Goal: Task Accomplishment & Management: Manage account settings

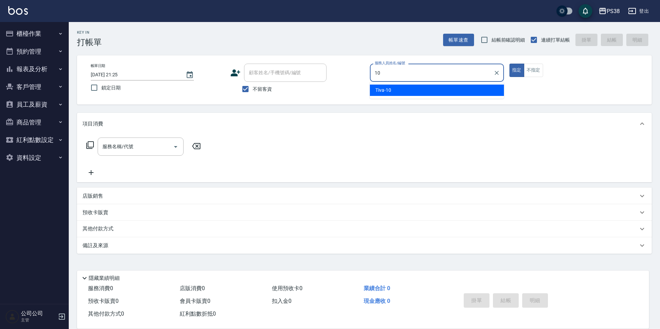
type input "10"
type button "true"
type input "Tiva-10"
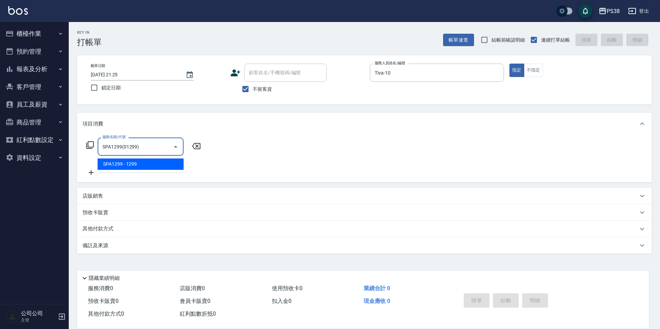
type input "SPA1299(01299)"
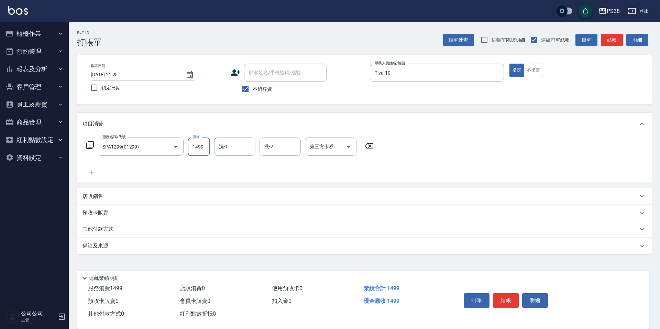
type input "1499"
type input "Nini-24"
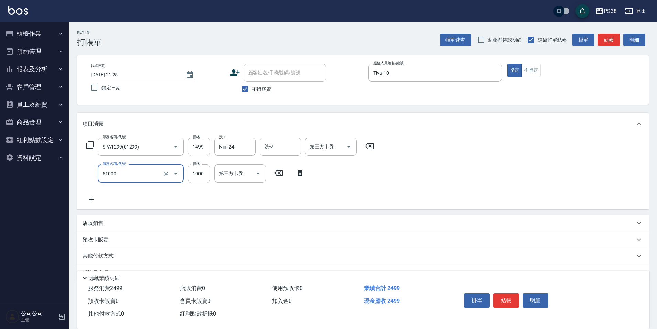
type input "染髮600以上(任意金額)(51000)"
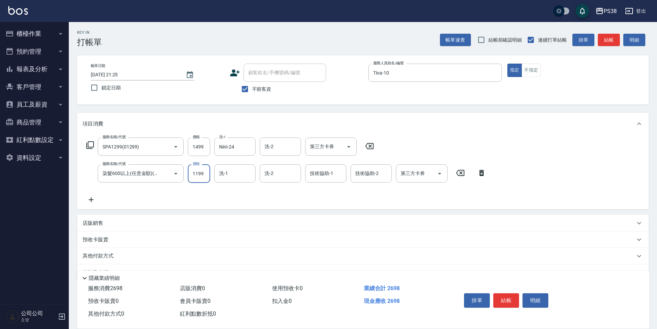
type input "1199"
type input "Nini-24"
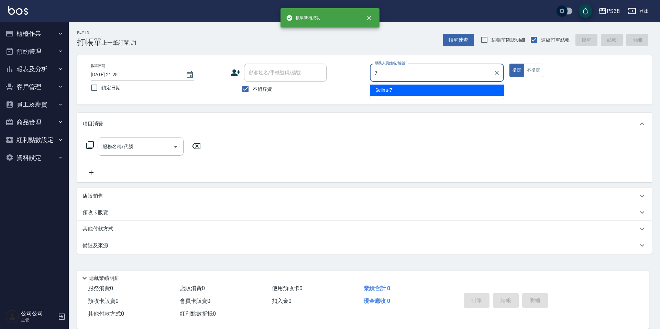
type input "Selina-7"
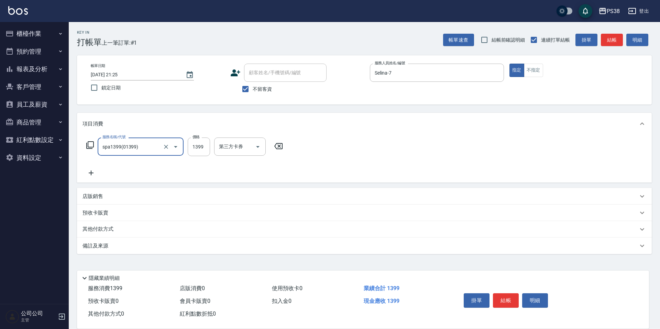
type input "spa1399(01399)"
type input "1400"
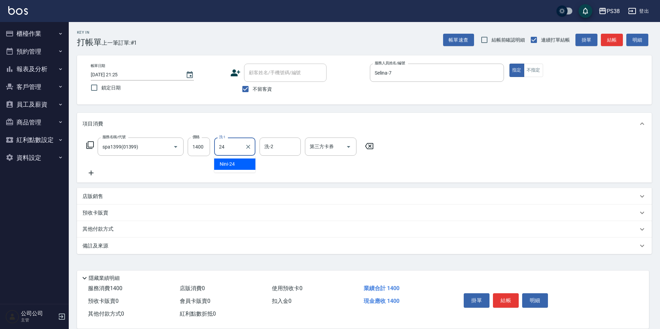
type input "Nini-24"
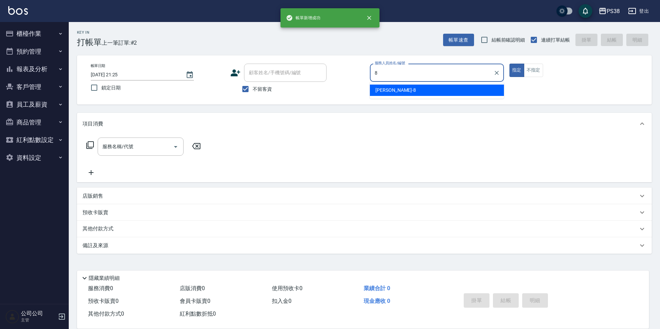
type input "mika-8"
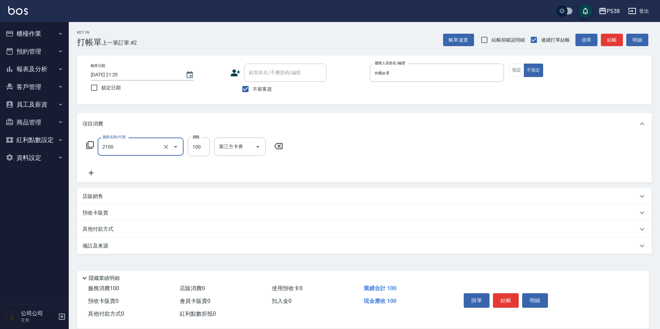
type input "剪髮與造型(任意金額)(2100)"
type input "250"
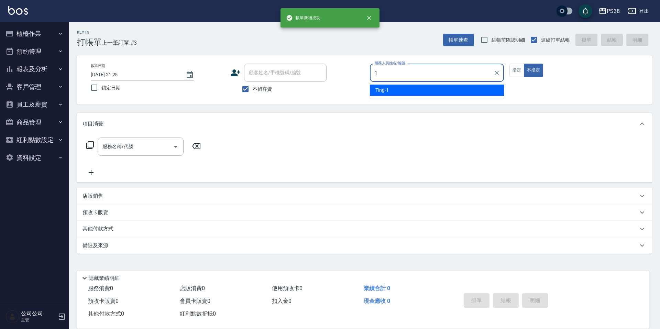
type input "Ting-1"
type button "false"
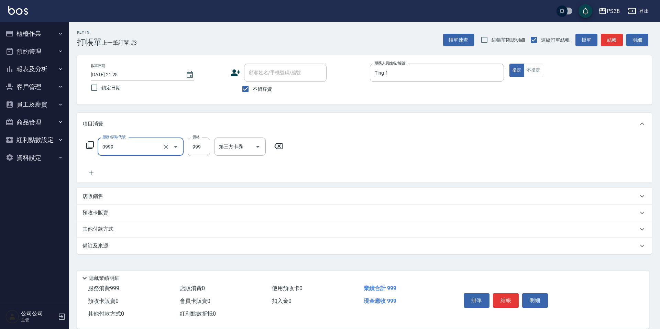
type input "spa999(0999)"
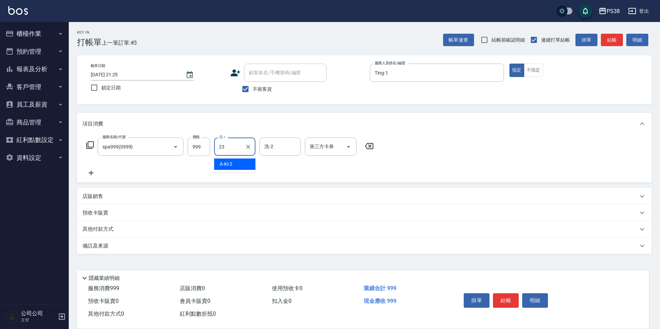
type input "Mona-23"
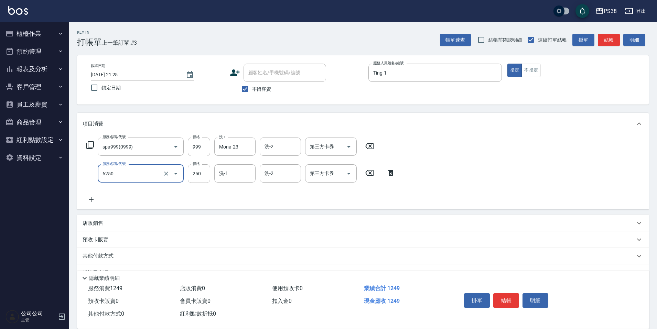
type input "油刮痧(6250)"
type input "350"
type input "Mona-23"
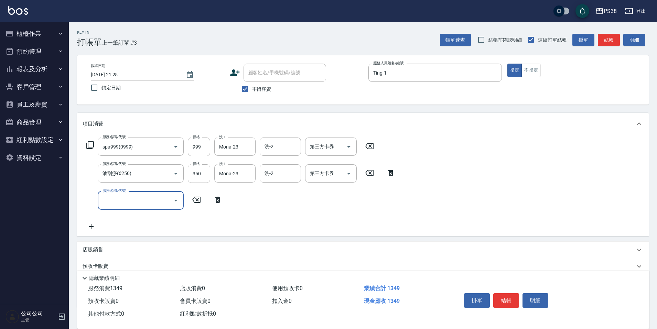
click at [131, 200] on input "服務名稱/代號" at bounding box center [135, 200] width 69 height 12
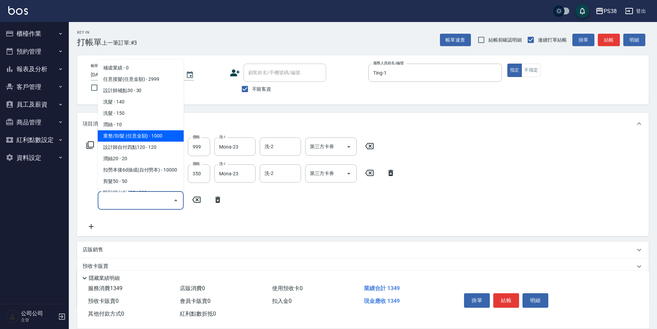
click at [144, 131] on span "重整/卸髮 (任意金額) - 1000" at bounding box center [141, 135] width 86 height 11
type input "重整/卸髮 (任意金額)(111)"
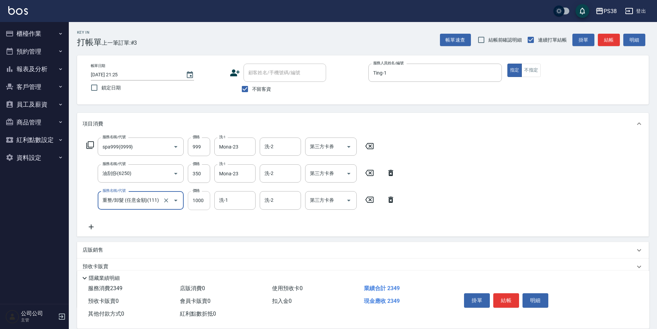
click at [205, 206] on input "1000" at bounding box center [199, 200] width 22 height 19
type input "3500"
type input "Mona-23"
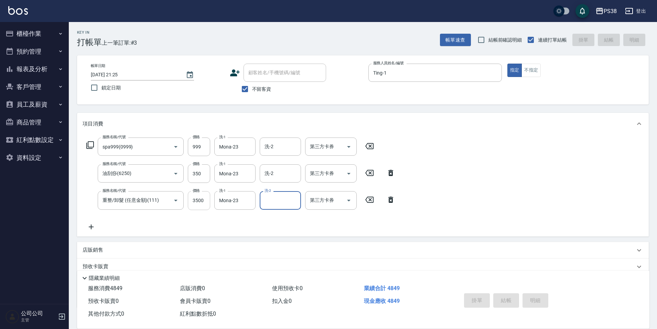
type input "[DATE] 21:26"
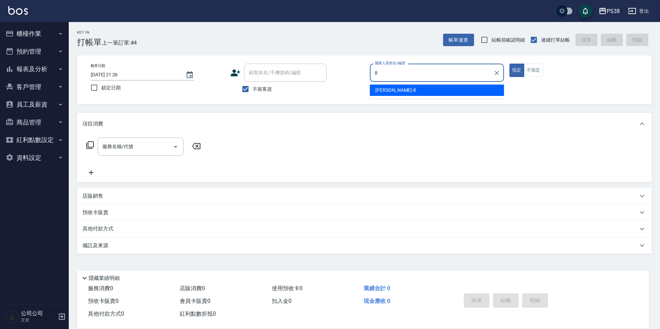
type input "mika-8"
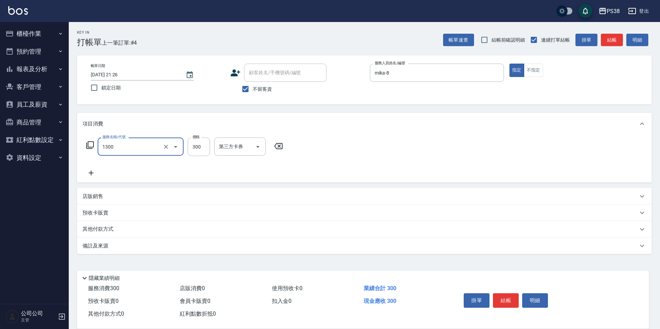
type input "精油洗潤300(1300)"
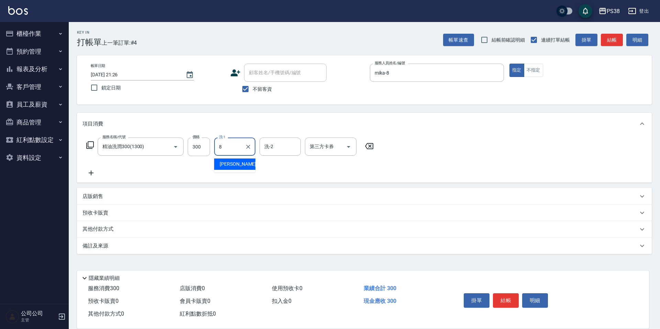
type input "mika-8"
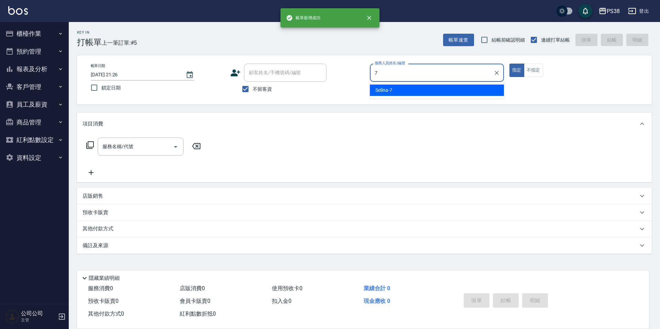
type input "Selina-7"
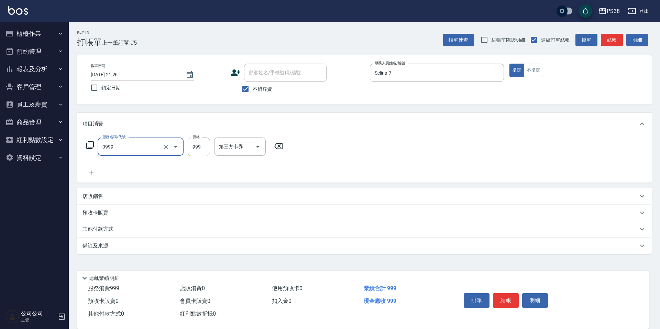
type input "spa999(0999)"
type input "1000"
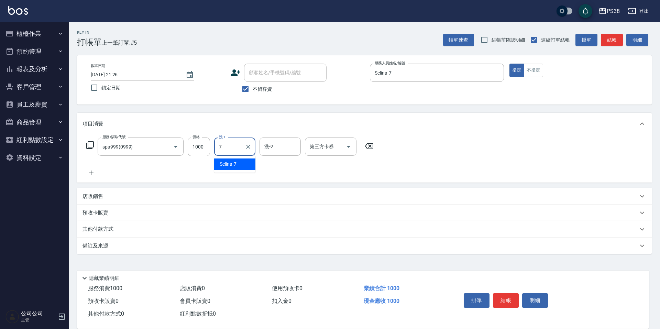
type input "Selina-7"
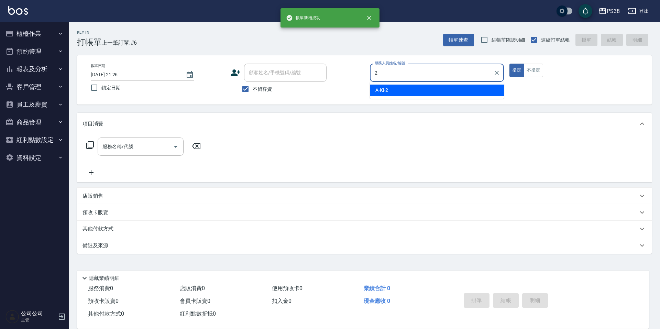
type input "A-Ki-2"
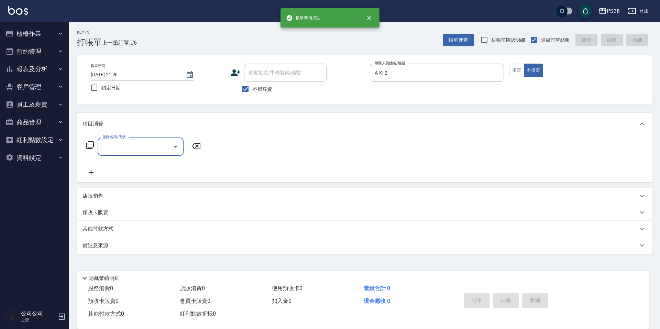
type input "2"
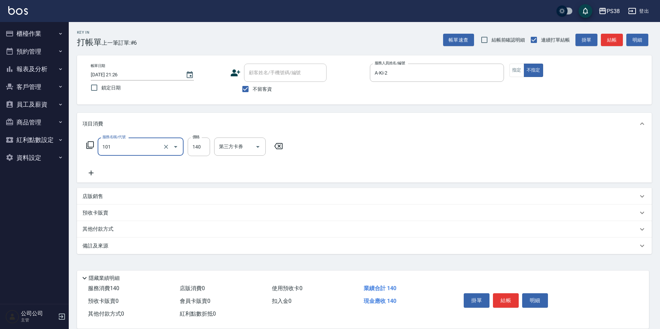
type input "洗髮(101)"
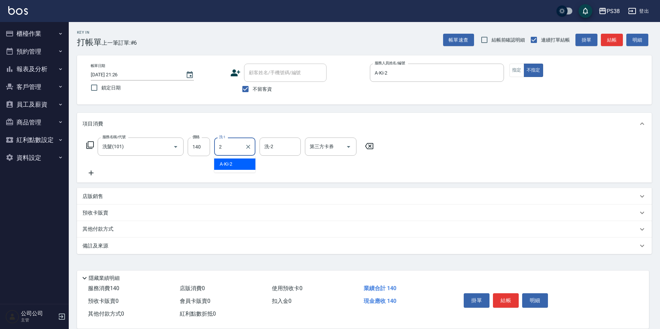
type input "A-Ki-2"
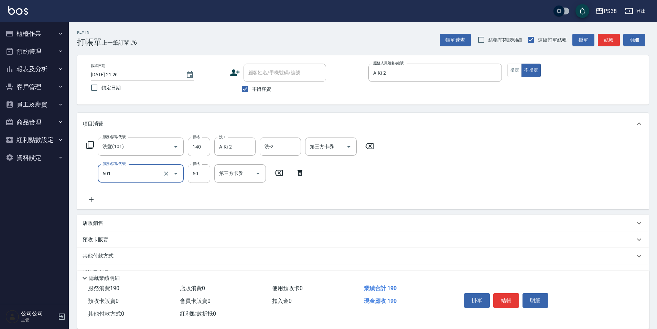
type input "精油50(601)"
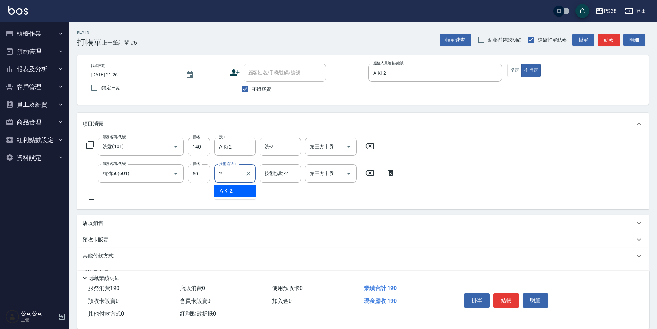
type input "A-Ki-2"
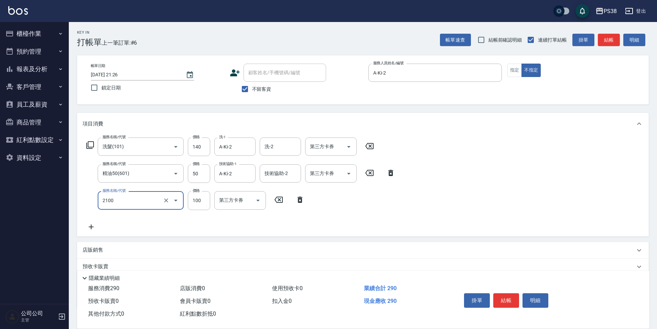
type input "剪髮與造型(任意金額)(2100)"
type input "160"
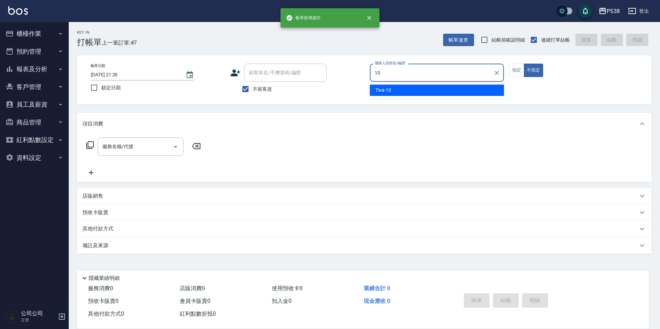
type input "Tiva-10"
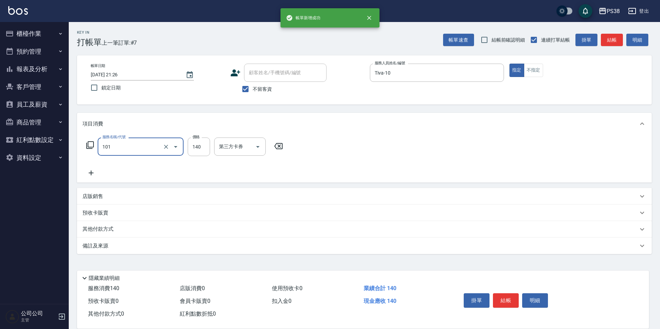
type input "洗髮(101)"
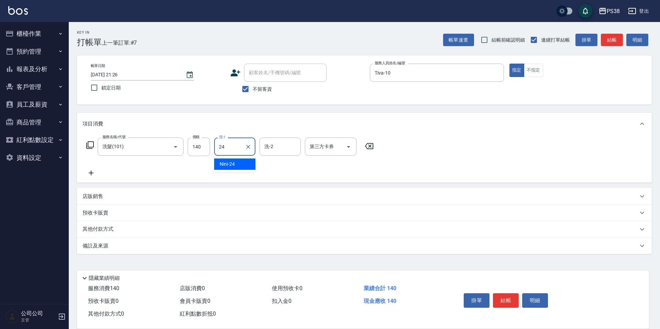
type input "Nini-24"
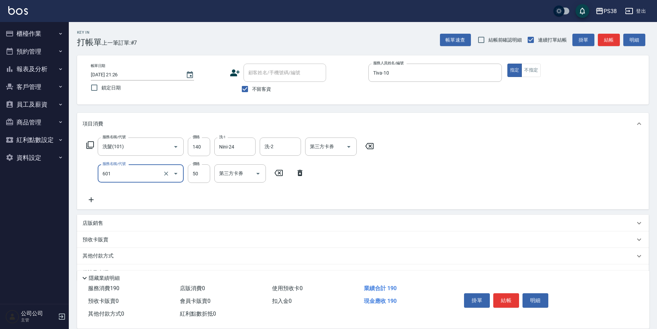
type input "精油50(601)"
click at [198, 177] on input "24" at bounding box center [199, 173] width 22 height 19
click at [197, 177] on input "24" at bounding box center [199, 173] width 22 height 19
type input "50"
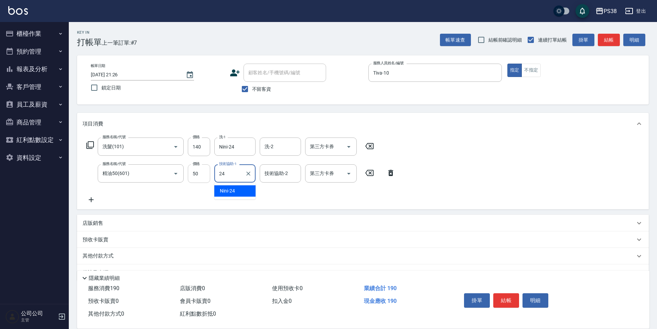
type input "Nini-24"
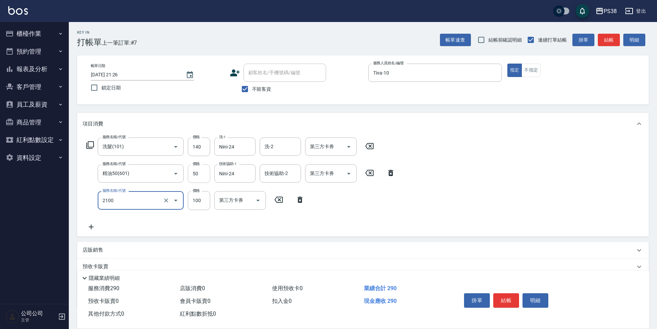
type input "剪髮與造型(任意金額)(2100)"
type input "190"
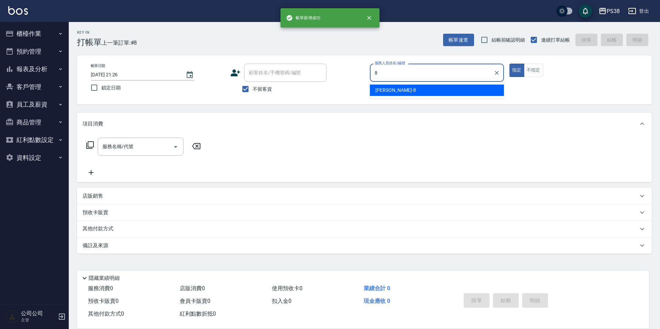
type input "mika-8"
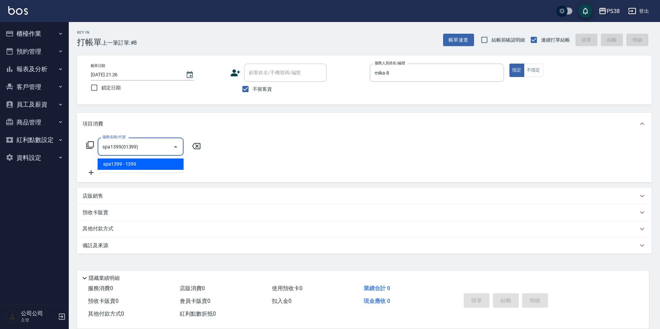
type input "spa1399(01399)"
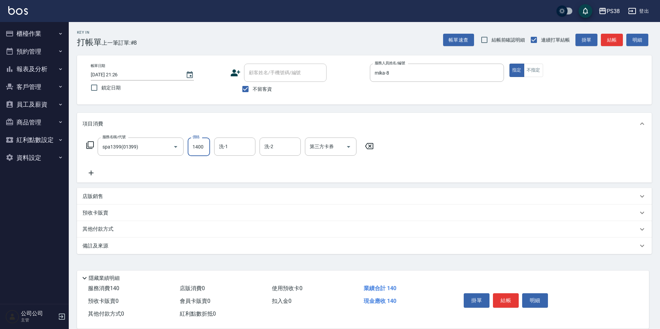
type input "1400"
type input "Nini-24"
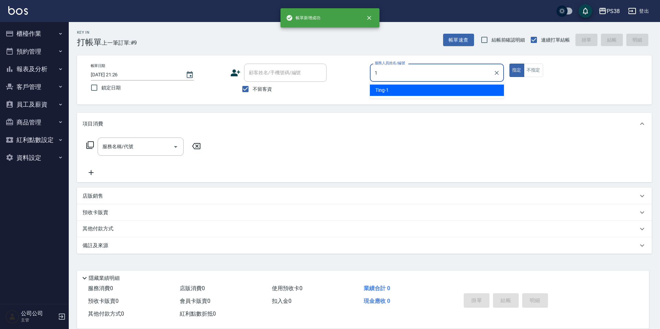
type input "Ting-1"
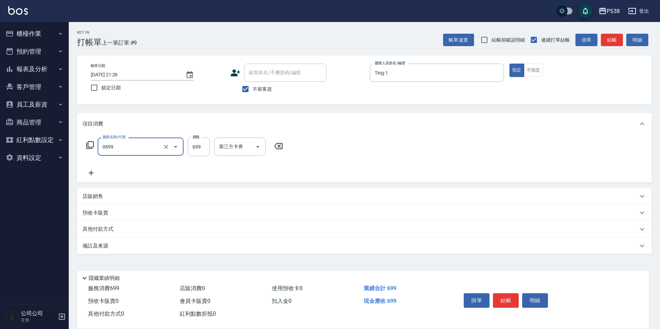
type input "spa699(0699)"
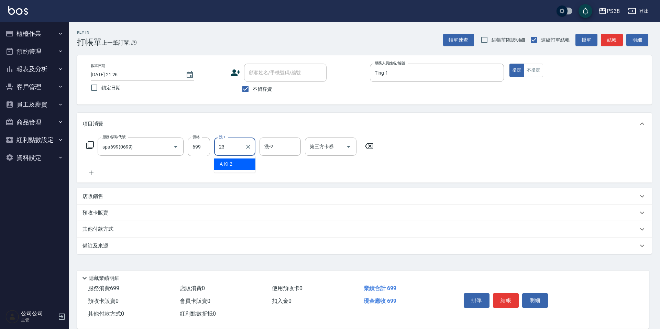
type input "Mona-23"
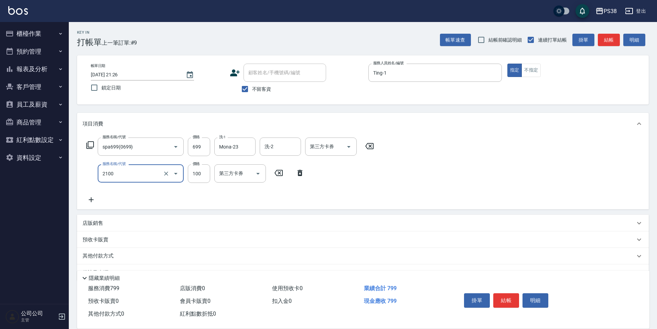
type input "剪髮與造型(任意金額)(2100)"
type input "200"
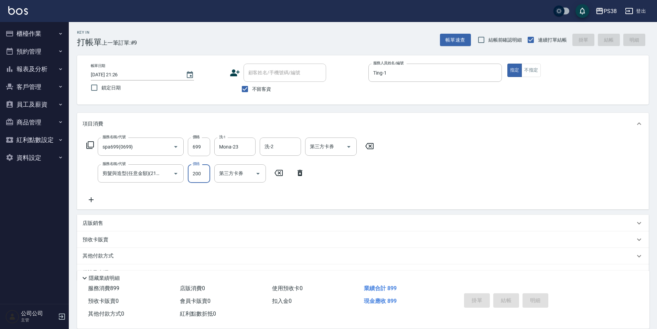
type input "[DATE] 21:27"
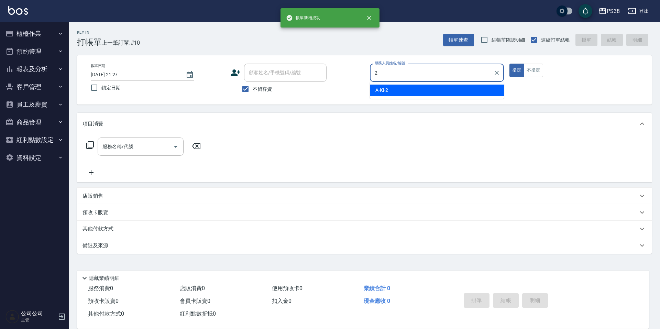
type input "A-Ki-2"
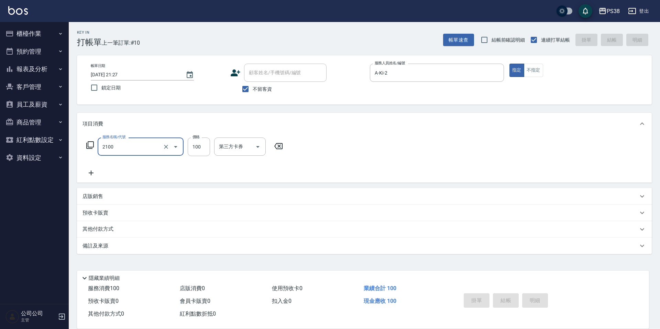
type input "2100"
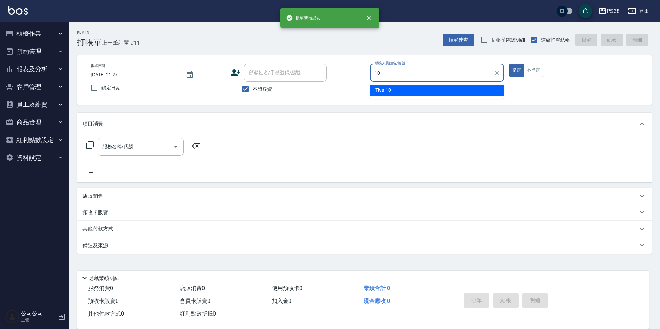
type input "Tiva-10"
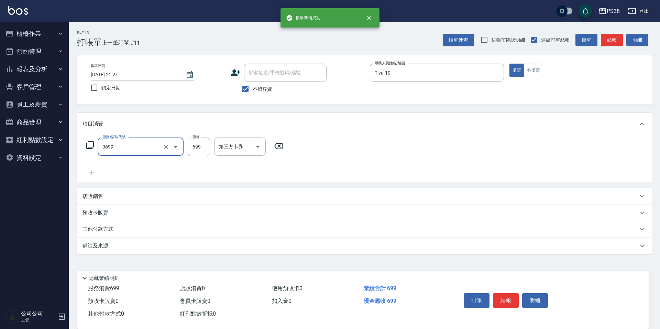
type input "spa699(0699)"
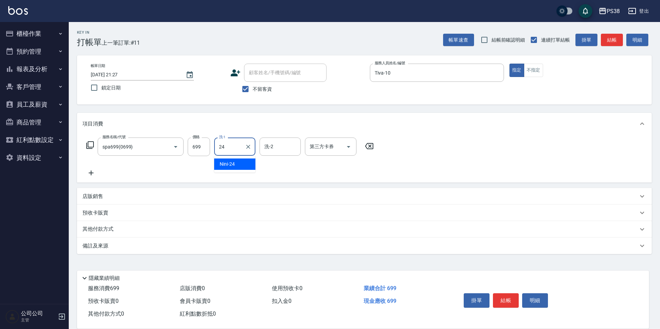
type input "Nini-24"
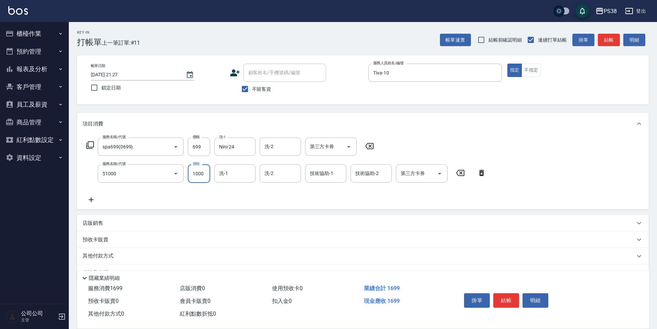
type input "染髮600以上(任意金額)(51000)"
type input "1199"
type input "Nini-24"
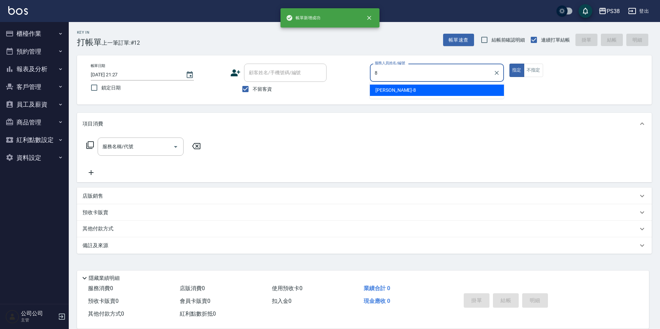
type input "mika-8"
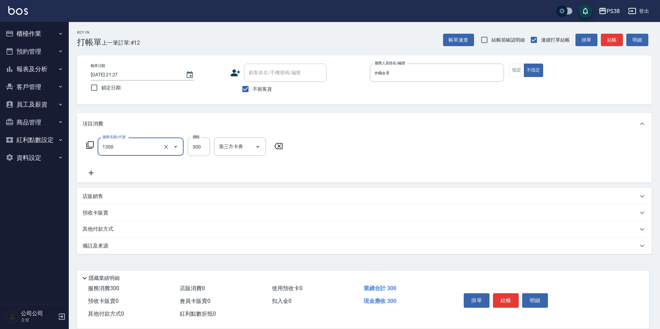
type input "精油洗潤300(1300)"
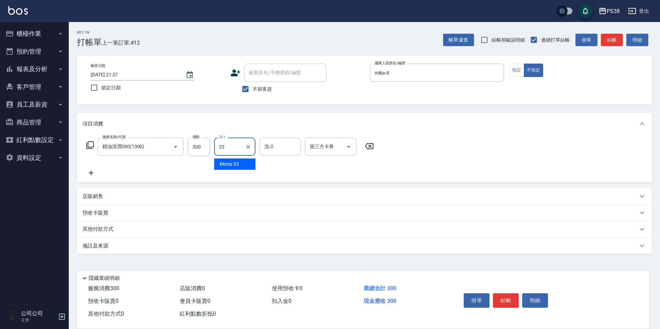
type input "Mona-23"
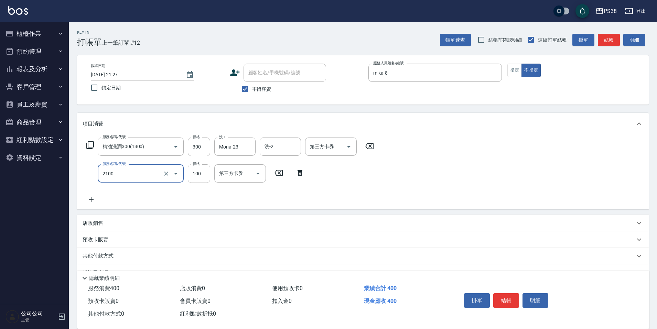
type input "剪髮與造型(任意金額)(2100)"
type input "50"
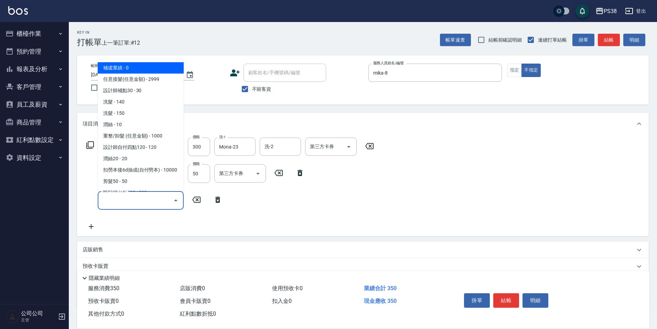
click at [120, 198] on input "服務名稱/代號" at bounding box center [135, 200] width 69 height 12
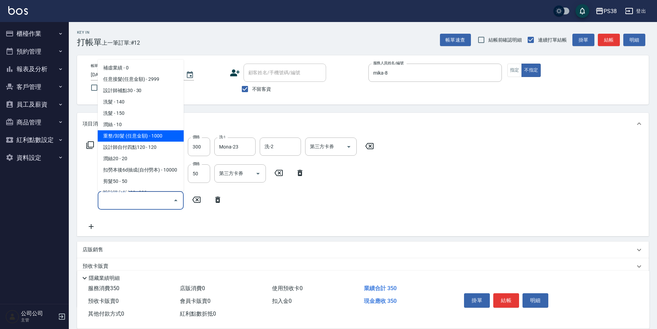
click at [148, 137] on span "重整/卸髮 (任意金額) - 1000" at bounding box center [141, 135] width 86 height 11
type input "重整/卸髮 (任意金額)(111)"
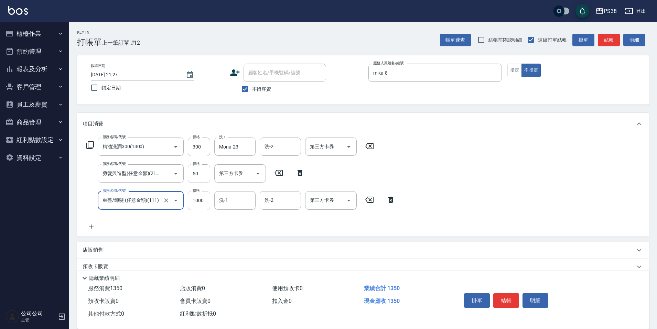
click at [199, 198] on input "1000" at bounding box center [199, 200] width 22 height 19
type input "1500"
type input "Mona-23"
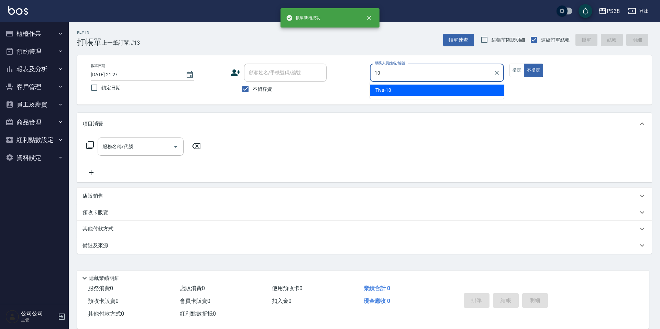
type input "Tiva-10"
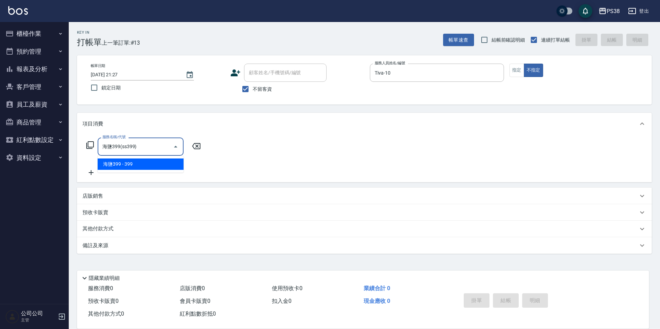
type input "海鹽399(ss399)"
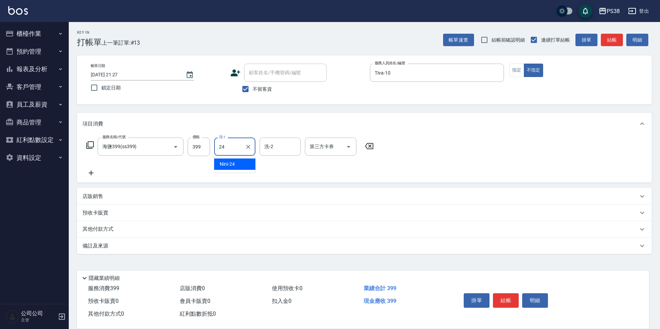
type input "Nini-24"
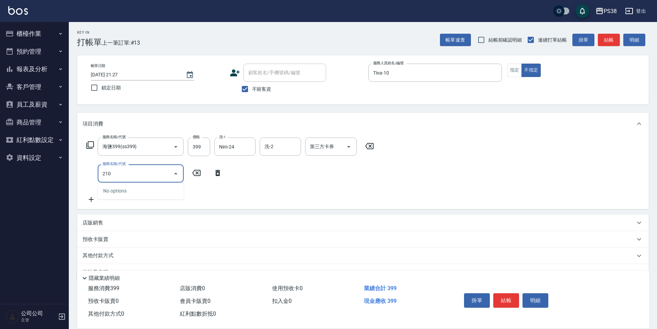
type input "2100"
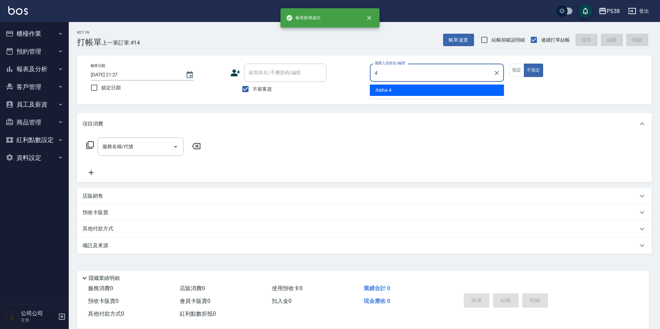
type input "Aisha-4"
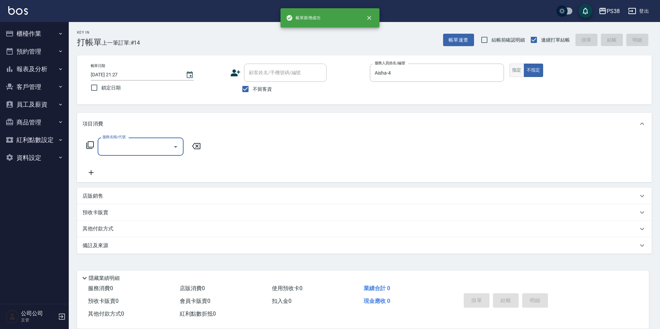
click at [513, 75] on button "指定" at bounding box center [517, 70] width 15 height 13
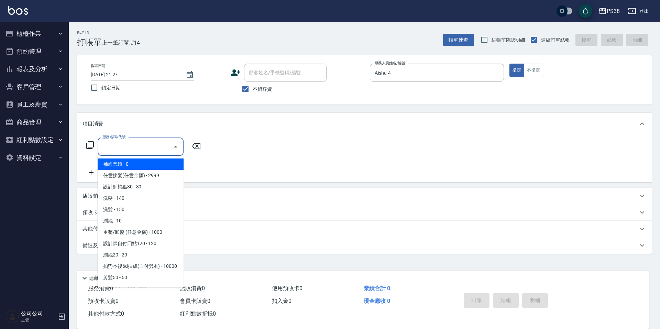
click at [164, 146] on input "服務名稱/代號" at bounding box center [135, 147] width 69 height 12
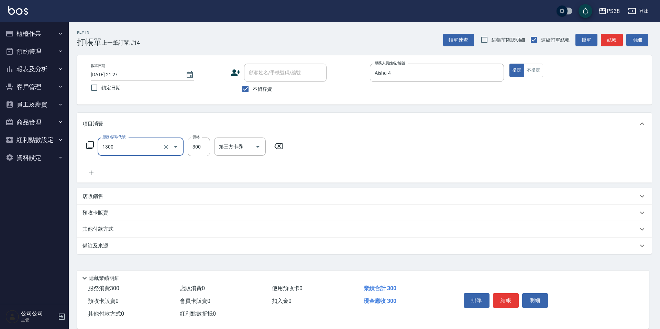
type input "精油洗潤300(1300)"
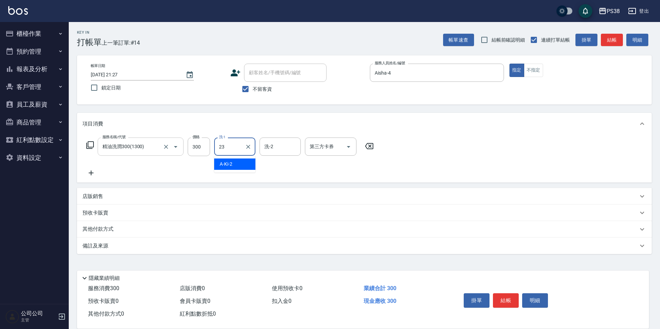
type input "Mona-23"
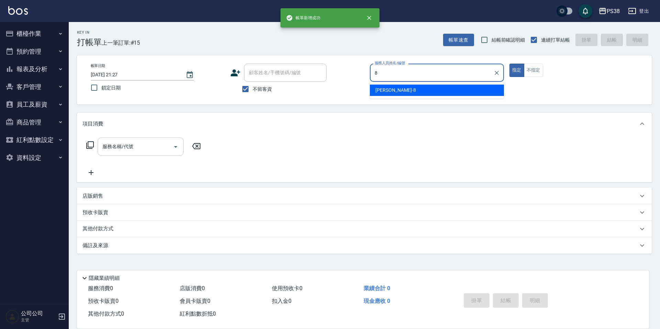
type input "mika-8"
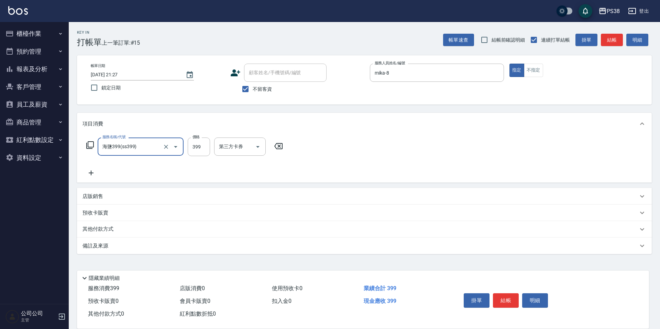
type input "海鹽399(ss399)"
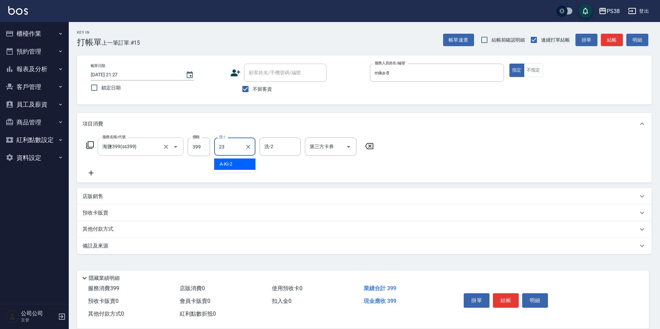
type input "Mona-23"
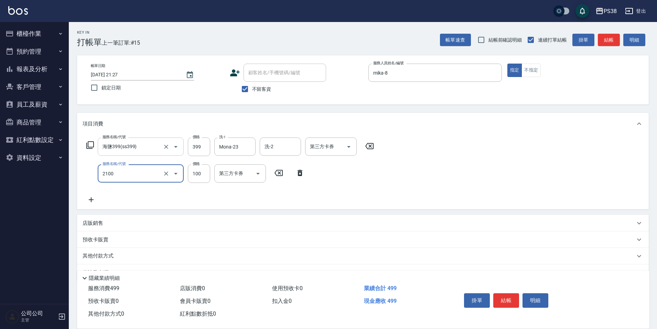
type input "剪髮與造型(任意金額)(2100)"
type input "200"
click at [203, 147] on input "399" at bounding box center [199, 147] width 22 height 19
type input "400"
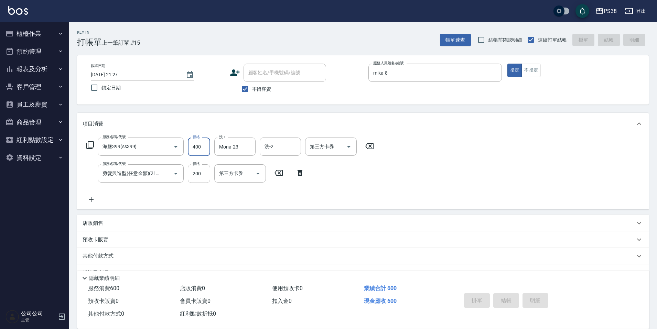
type input "[DATE] 21:28"
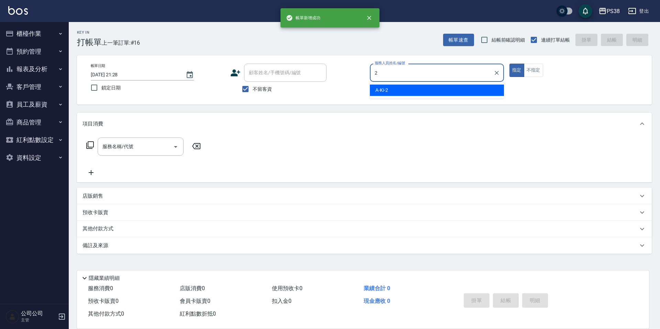
type input "A-Ki-2"
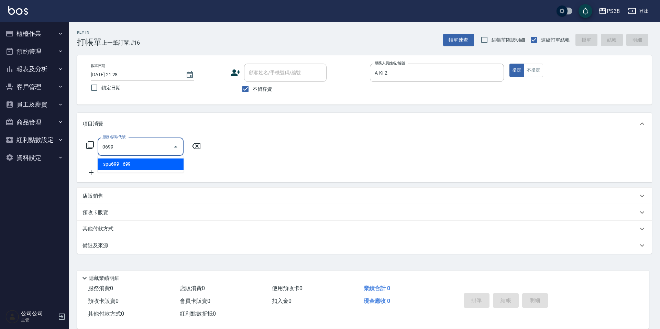
type input "spa699(0699)"
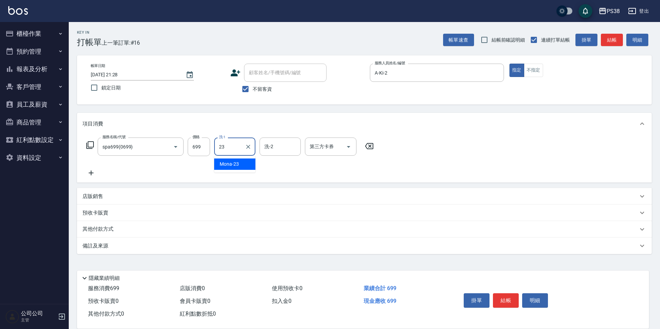
type input "Mona-23"
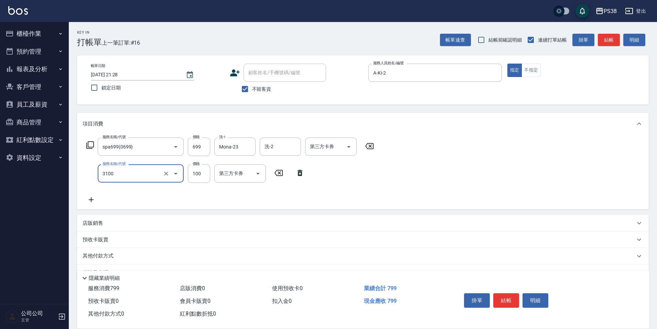
type input "頭皮水.順護(3100)"
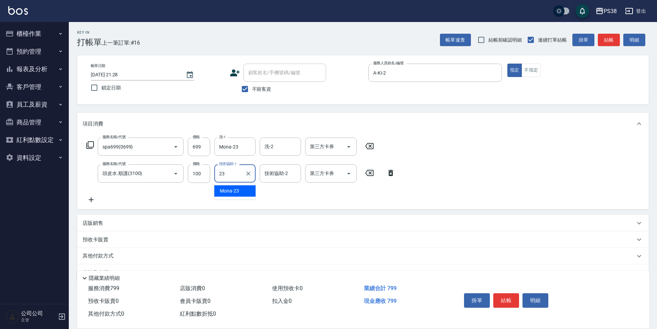
type input "Mona-23"
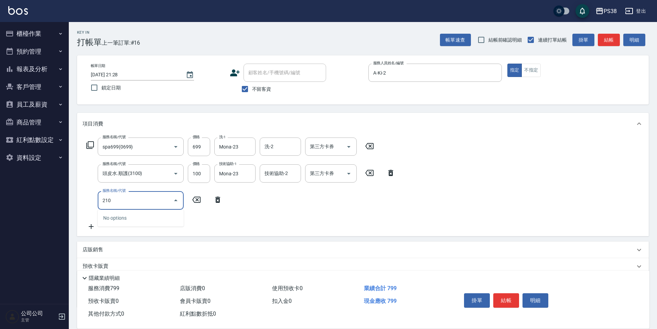
type input "2100"
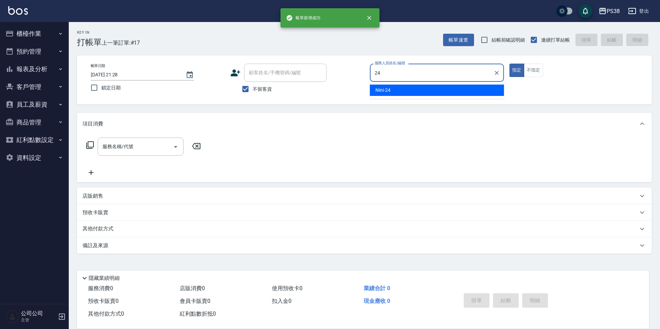
type input "Nini-24"
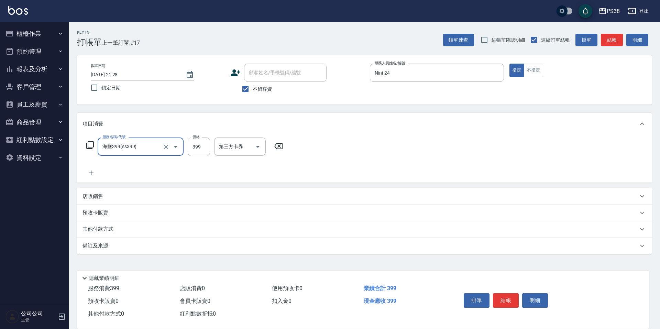
type input "海鹽399(ss399)"
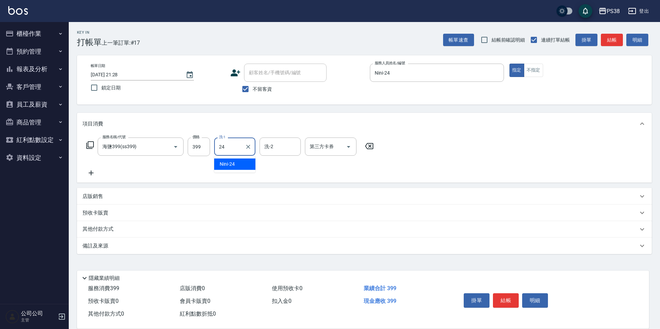
type input "Nini-24"
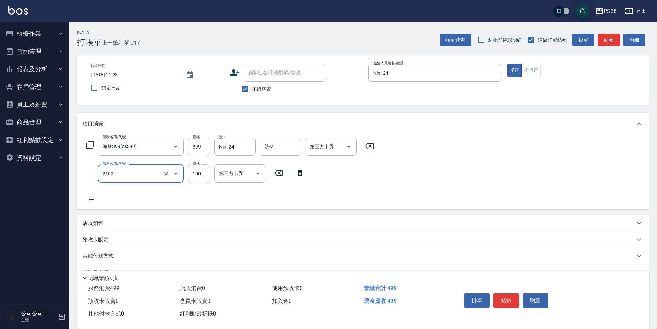
type input "剪髮與造型(任意金額)(2100)"
type input "50"
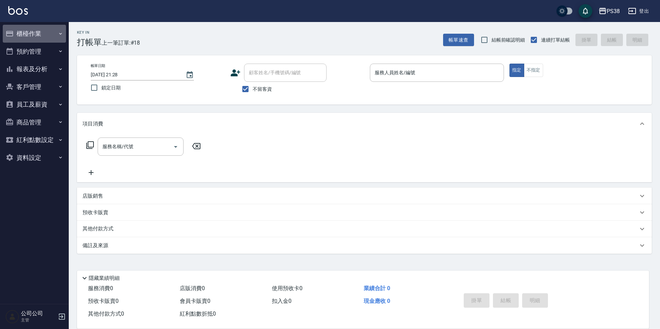
click at [38, 31] on button "櫃檯作業" at bounding box center [34, 34] width 63 height 18
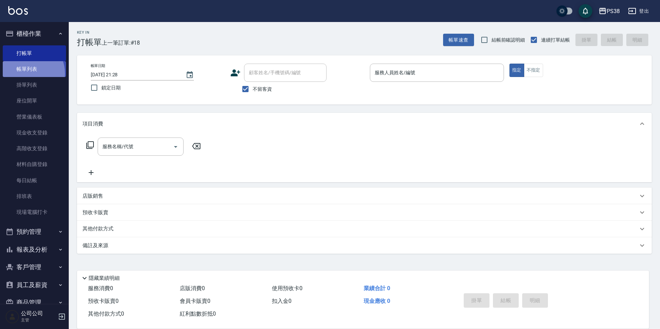
click at [28, 74] on link "帳單列表" at bounding box center [34, 69] width 63 height 16
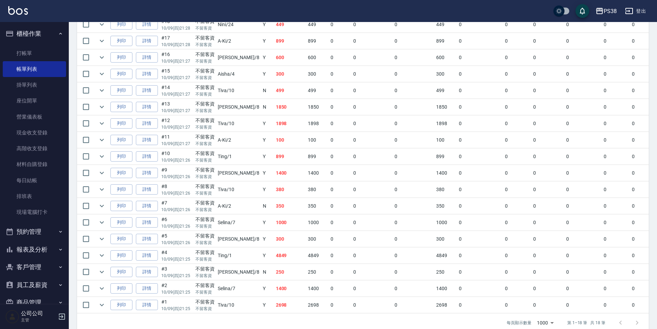
scroll to position [207, 0]
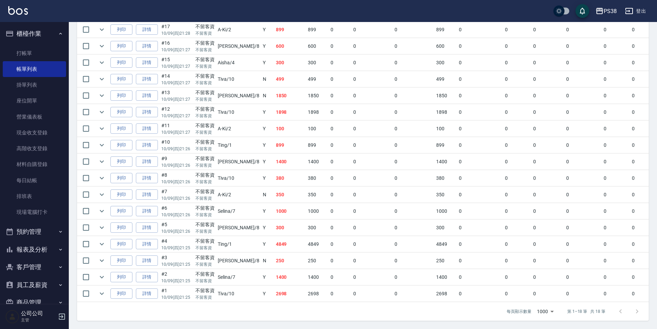
click at [14, 246] on button "報表及分析" at bounding box center [34, 250] width 63 height 18
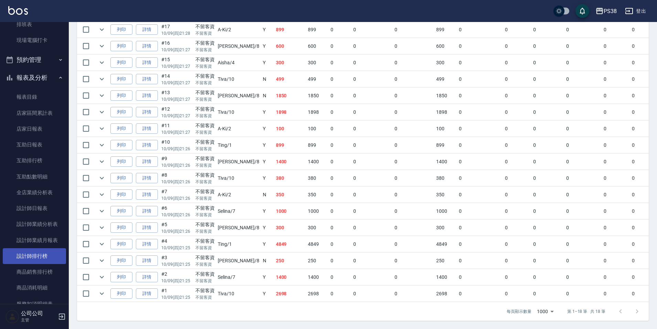
click at [39, 254] on link "設計師排行榜" at bounding box center [34, 256] width 63 height 16
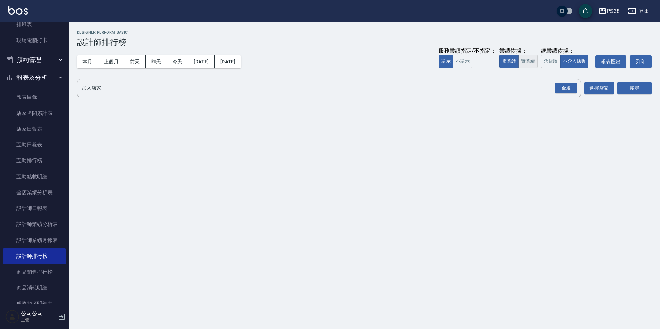
click at [534, 68] on button "實業績" at bounding box center [528, 61] width 19 height 13
click at [566, 87] on div "全選" at bounding box center [567, 88] width 22 height 11
click at [642, 93] on button "搜尋" at bounding box center [635, 88] width 34 height 13
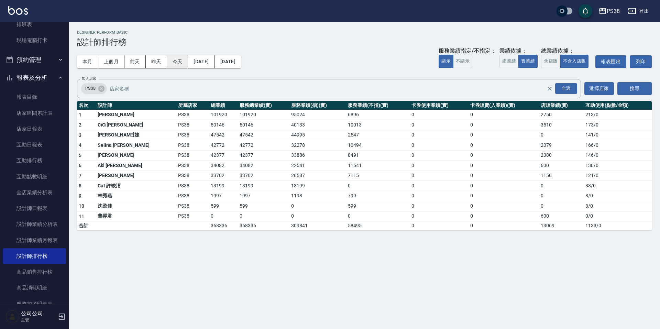
click at [180, 65] on button "今天" at bounding box center [177, 61] width 21 height 13
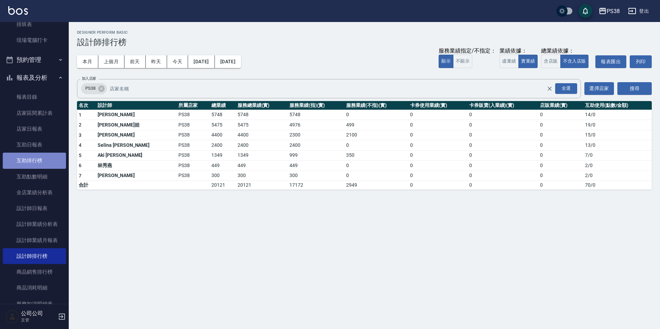
click at [38, 159] on link "互助排行榜" at bounding box center [34, 161] width 63 height 16
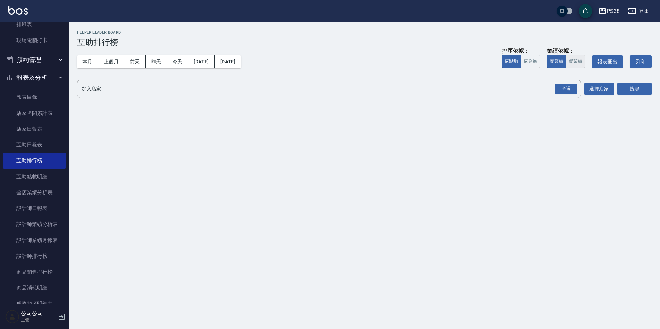
click at [575, 65] on button "實業績" at bounding box center [575, 61] width 19 height 13
drag, startPoint x: 571, startPoint y: 90, endPoint x: 606, endPoint y: 92, distance: 35.2
click at [571, 90] on div "全選" at bounding box center [567, 89] width 22 height 11
drag, startPoint x: 626, startPoint y: 87, endPoint x: 439, endPoint y: 63, distance: 189.0
click at [627, 87] on button "搜尋" at bounding box center [635, 89] width 34 height 13
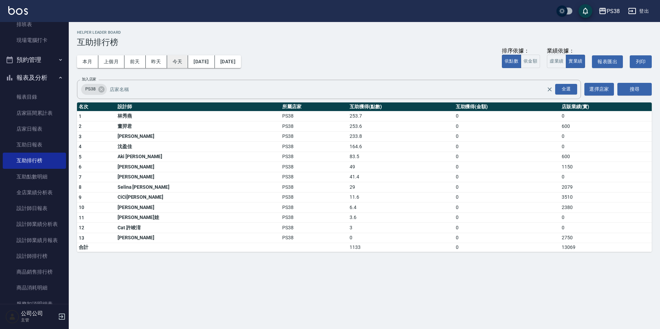
click at [178, 63] on button "今天" at bounding box center [177, 61] width 21 height 13
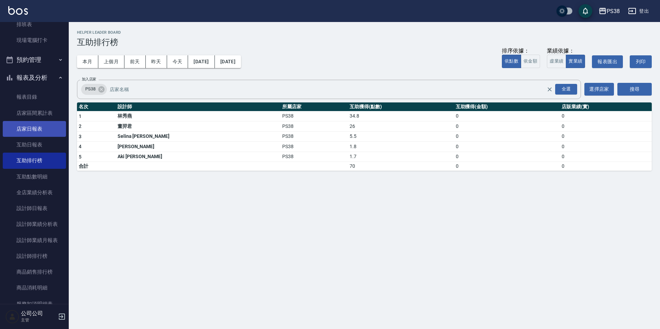
click at [26, 128] on link "店家日報表" at bounding box center [34, 129] width 63 height 16
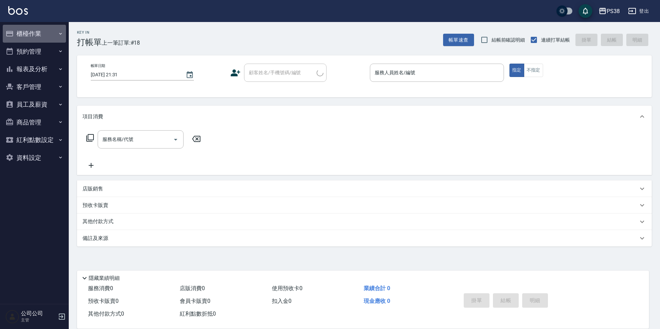
click at [41, 33] on button "櫃檯作業" at bounding box center [34, 34] width 63 height 18
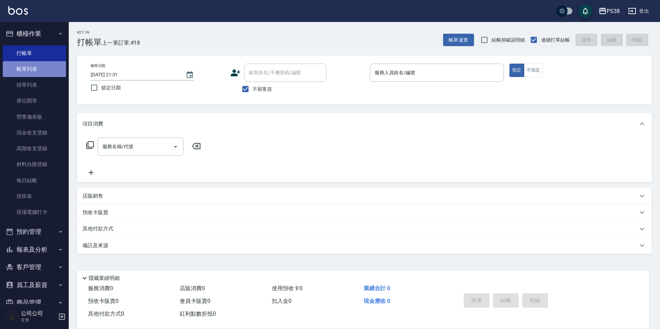
click at [44, 70] on link "帳單列表" at bounding box center [34, 69] width 63 height 16
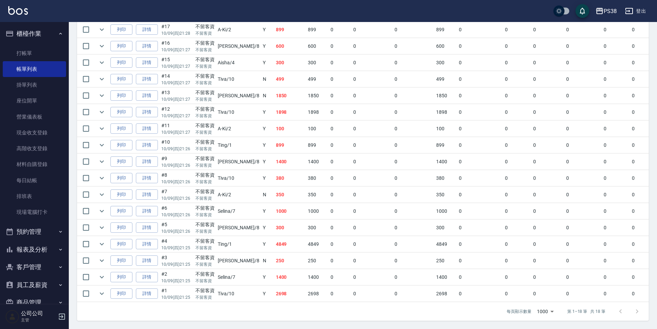
scroll to position [207, 0]
click at [45, 245] on button "報表及分析" at bounding box center [34, 250] width 63 height 18
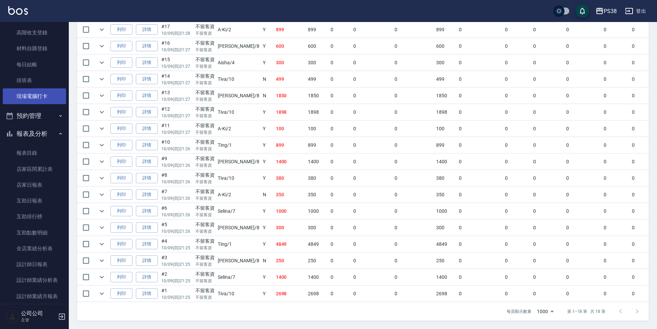
scroll to position [0, 0]
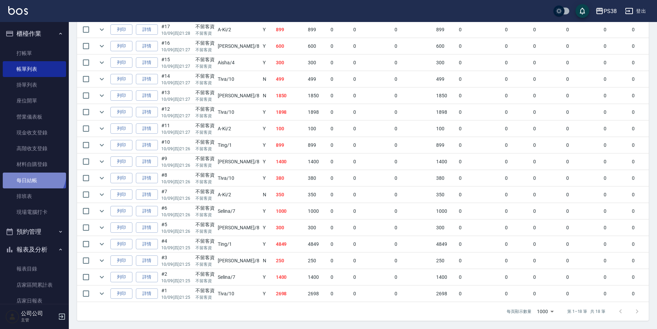
click at [33, 174] on link "每日結帳" at bounding box center [34, 181] width 63 height 16
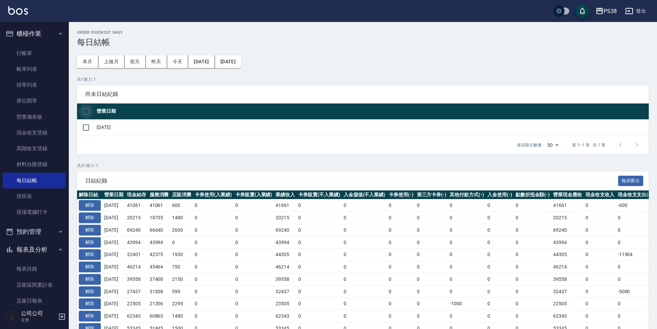
click at [84, 110] on input "checkbox" at bounding box center [86, 111] width 14 height 14
checkbox input "true"
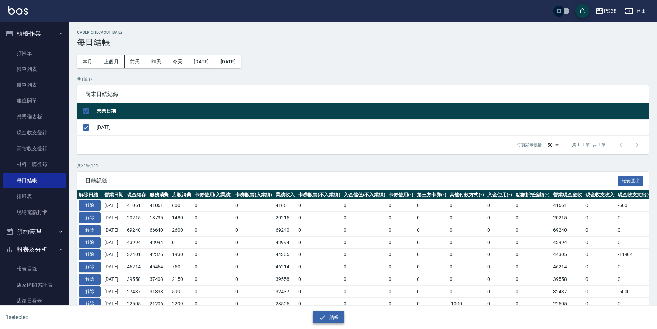
click at [331, 318] on button "結帳" at bounding box center [329, 317] width 32 height 13
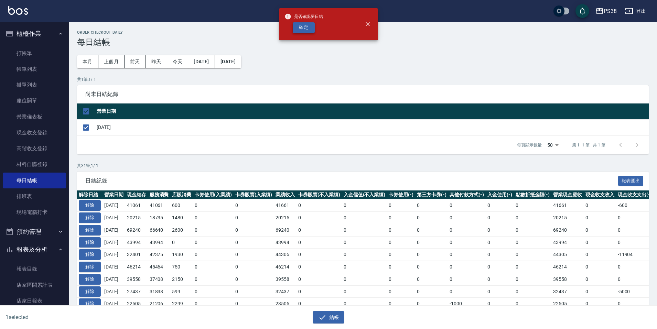
click at [298, 30] on button "確定" at bounding box center [304, 27] width 22 height 11
checkbox input "false"
